Goal: Task Accomplishment & Management: Manage account settings

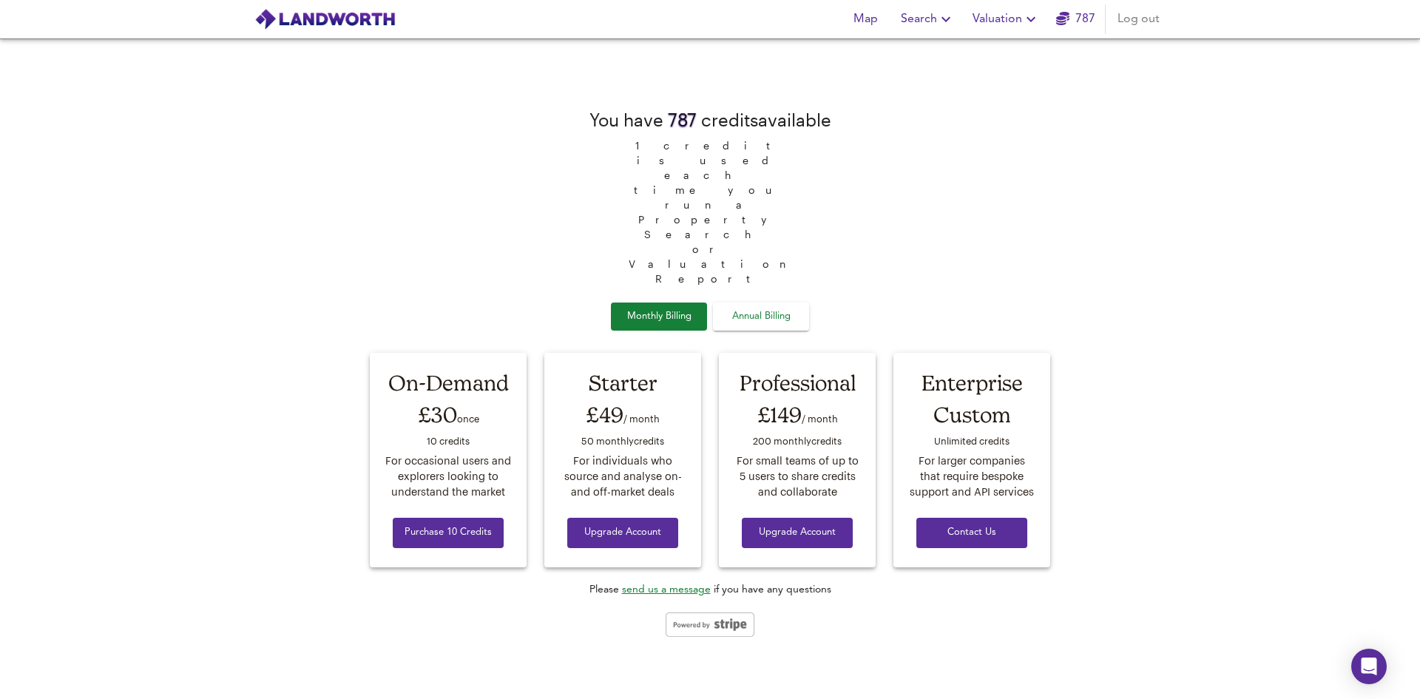
click at [757, 308] on span "Annual Billing" at bounding box center [761, 316] width 74 height 17
click at [667, 308] on span "Monthly Billing" at bounding box center [659, 316] width 74 height 17
drag, startPoint x: 708, startPoint y: 248, endPoint x: 723, endPoint y: 250, distance: 15.6
click at [708, 302] on div "Monthly Billing Annual Billing" at bounding box center [710, 316] width 198 height 29
click at [723, 302] on button "Annual Billing" at bounding box center [761, 316] width 96 height 29
